Goal: Find specific page/section: Find specific page/section

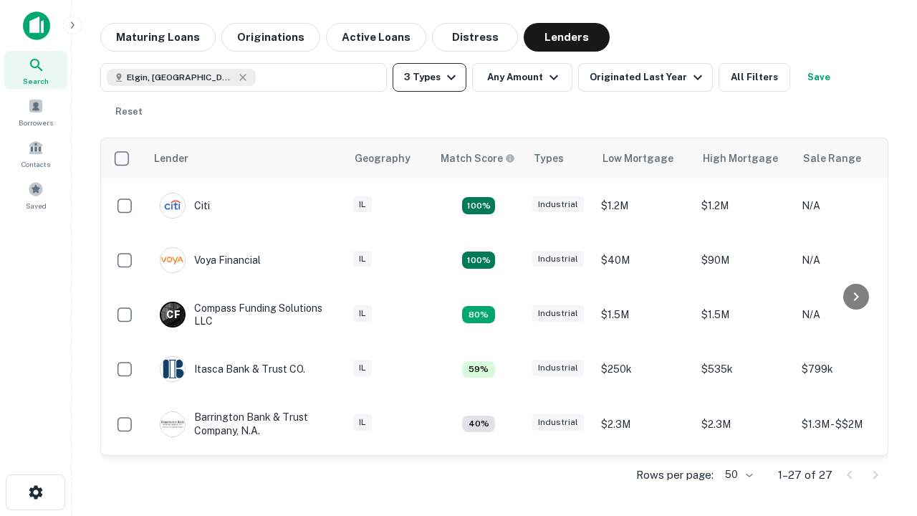
click at [429, 77] on button "3 Types" at bounding box center [429, 77] width 74 height 29
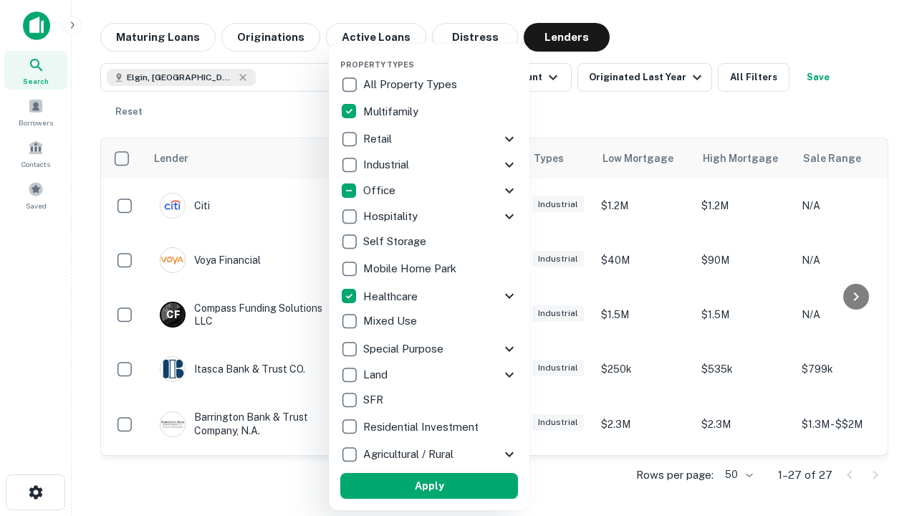
click at [429, 485] on button "Apply" at bounding box center [429, 486] width 178 height 26
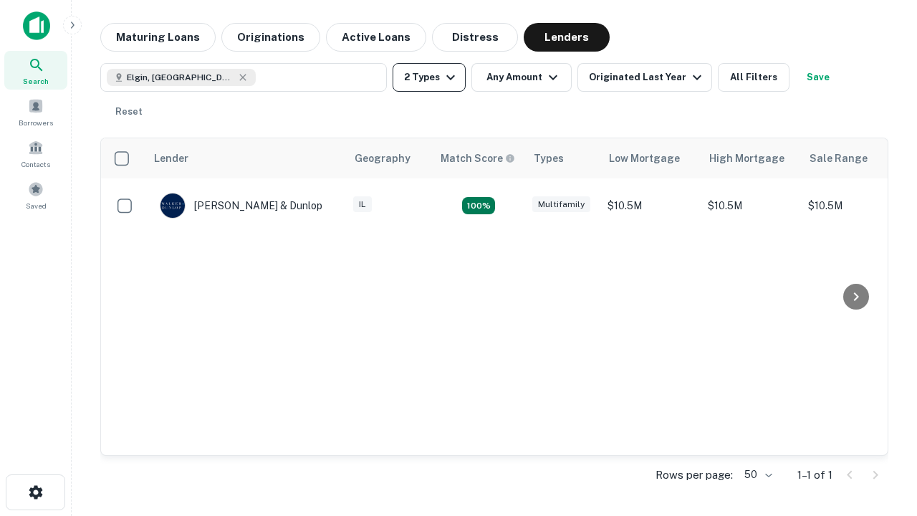
click at [429, 77] on button "2 Types" at bounding box center [428, 77] width 73 height 29
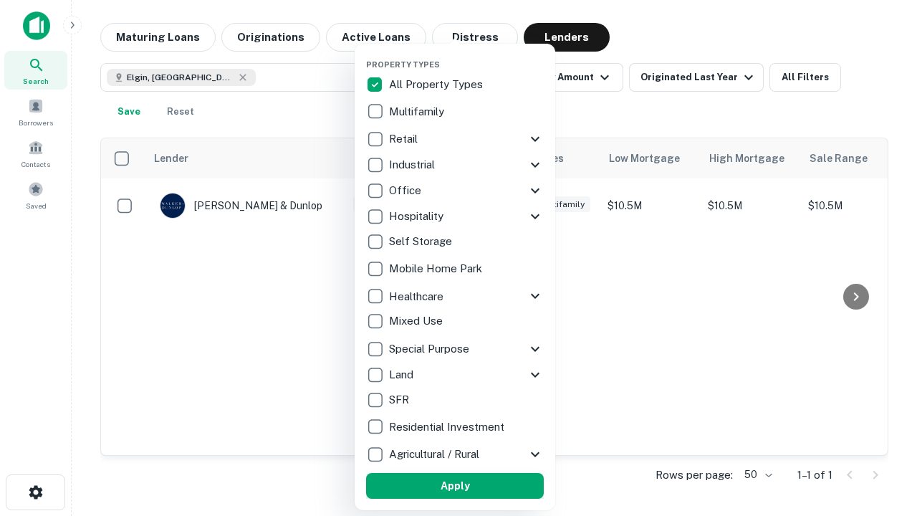
click at [455, 485] on button "Apply" at bounding box center [455, 486] width 178 height 26
